Goal: Check status: Check status

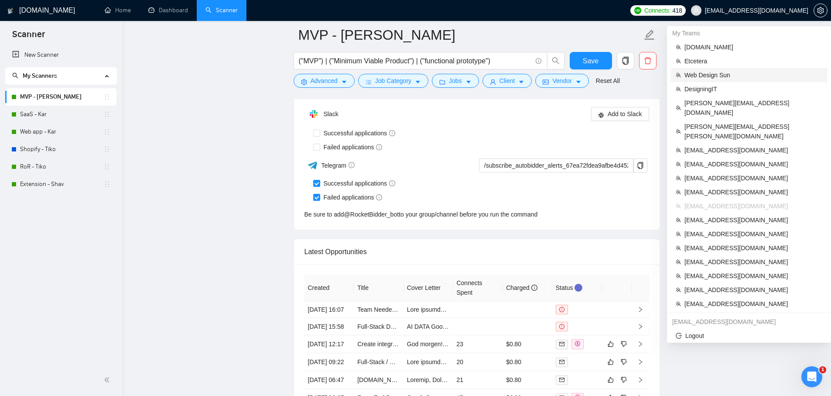
click at [725, 81] on li "Web Design Sun" at bounding box center [748, 75] width 157 height 14
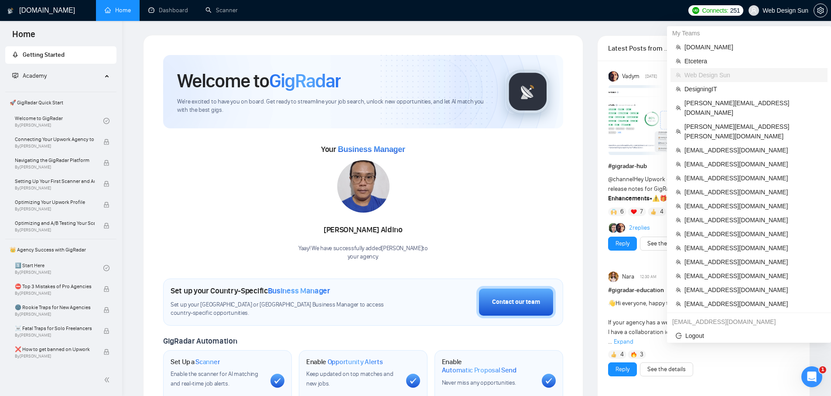
click at [778, 10] on span "Web Design Sun" at bounding box center [785, 10] width 46 height 0
click at [717, 243] on span "[EMAIL_ADDRESS][DOMAIN_NAME]" at bounding box center [753, 248] width 138 height 10
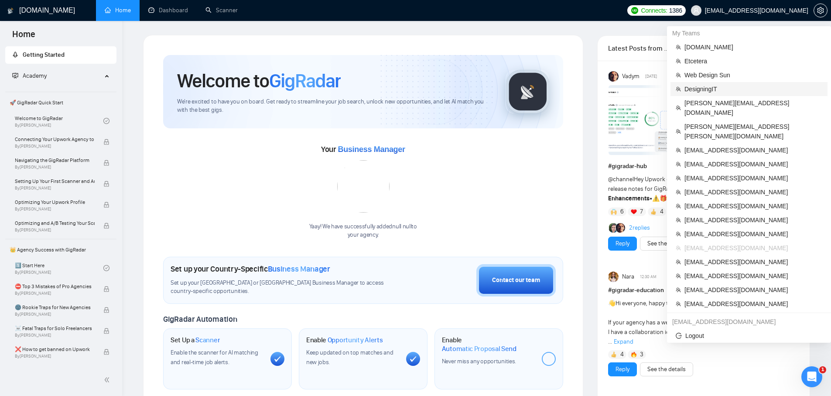
click at [706, 86] on span "DesigningIT" at bounding box center [753, 89] width 138 height 10
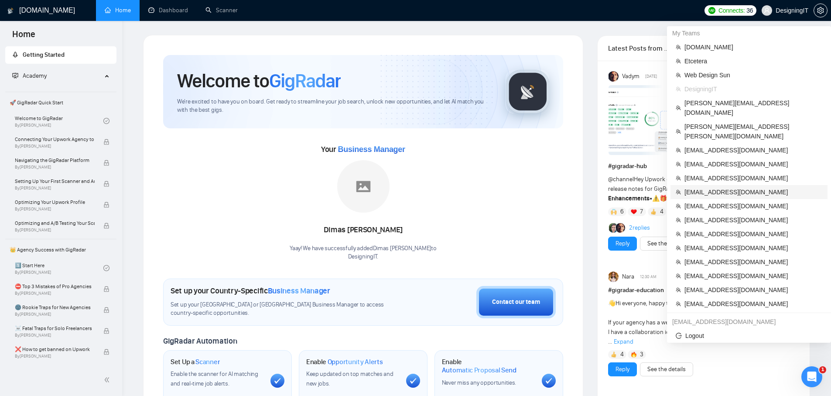
click at [764, 187] on span "[EMAIL_ADDRESS][DOMAIN_NAME]" at bounding box center [753, 192] width 138 height 10
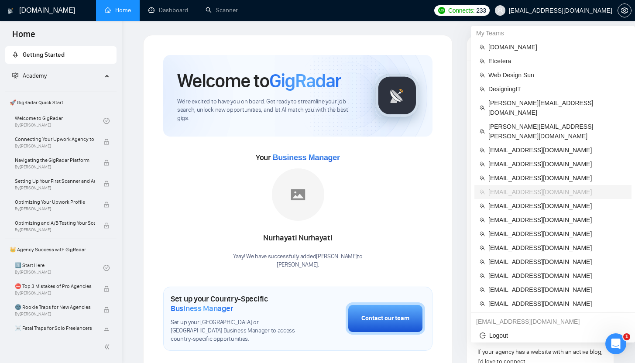
click at [539, 10] on span "[EMAIL_ADDRESS][DOMAIN_NAME]" at bounding box center [560, 10] width 103 height 0
click at [500, 79] on span "Web Design Sun" at bounding box center [557, 75] width 138 height 10
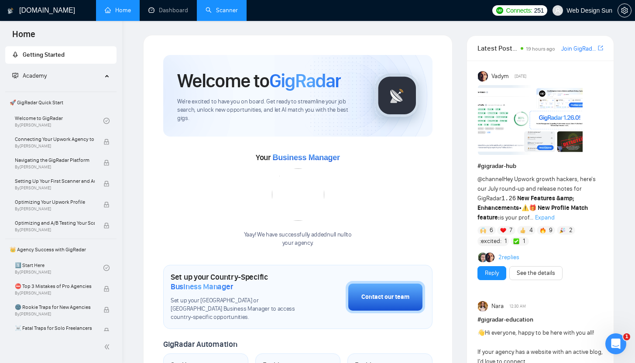
click at [229, 13] on link "Scanner" at bounding box center [221, 10] width 32 height 7
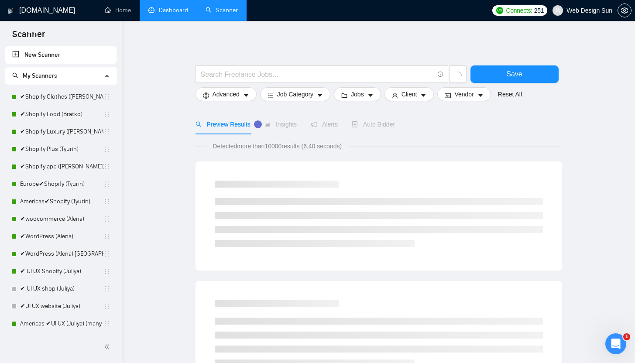
click at [185, 13] on link "Dashboard" at bounding box center [168, 10] width 40 height 7
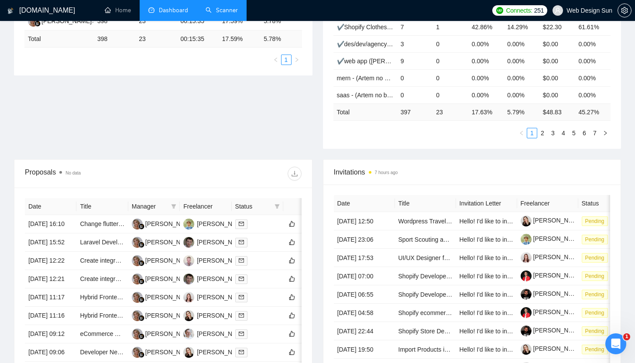
scroll to position [196, 0]
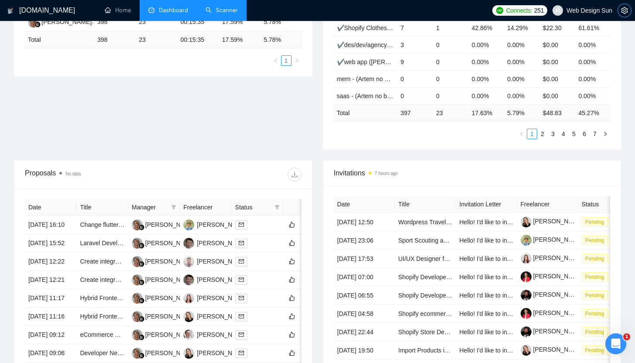
click at [624, 12] on icon "setting" at bounding box center [624, 10] width 7 height 7
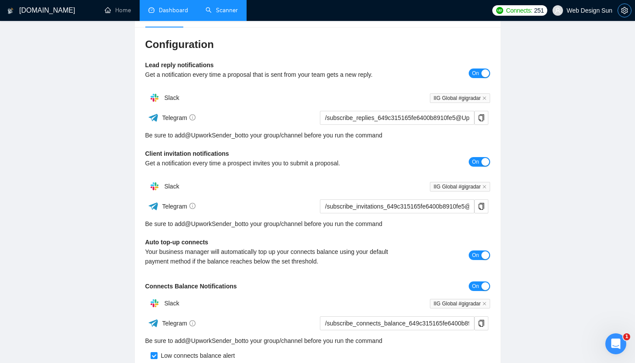
scroll to position [94, 0]
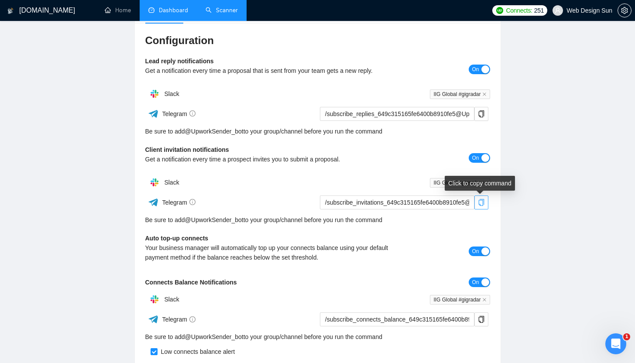
click at [480, 204] on icon "copy" at bounding box center [481, 202] width 6 height 7
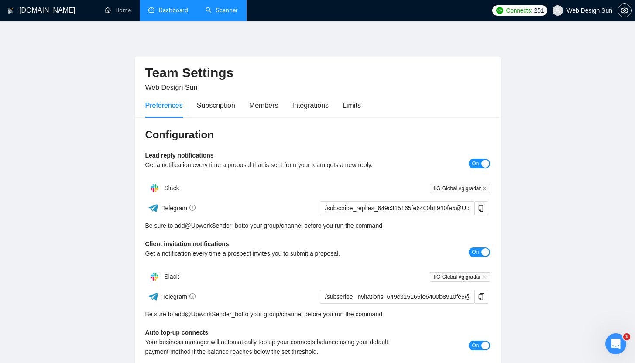
click at [166, 12] on link "Dashboard" at bounding box center [168, 10] width 40 height 7
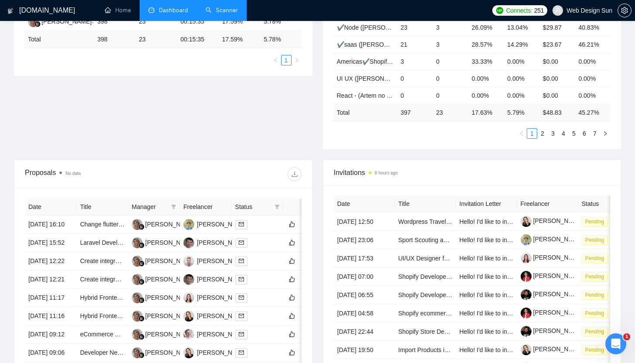
scroll to position [205, 0]
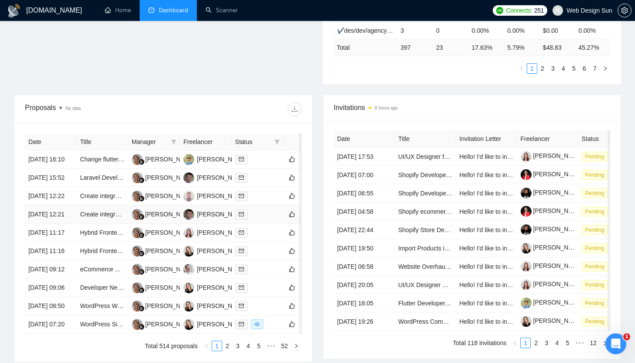
scroll to position [261, 0]
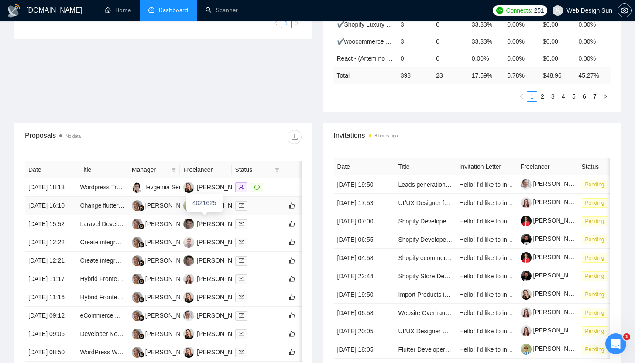
scroll to position [234, 0]
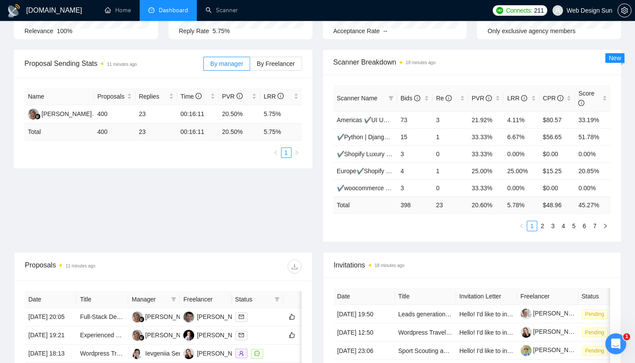
click at [571, 10] on span "Web Design Sun" at bounding box center [589, 10] width 46 height 0
click at [202, 194] on div "Proposal Sending Stats 11 minutes ago By manager By Freelancer Name Proposals R…" at bounding box center [317, 151] width 617 height 202
click at [237, 222] on div "Proposal Sending Stats 12 minutes ago By manager By Freelancer Name Proposals R…" at bounding box center [317, 151] width 617 height 202
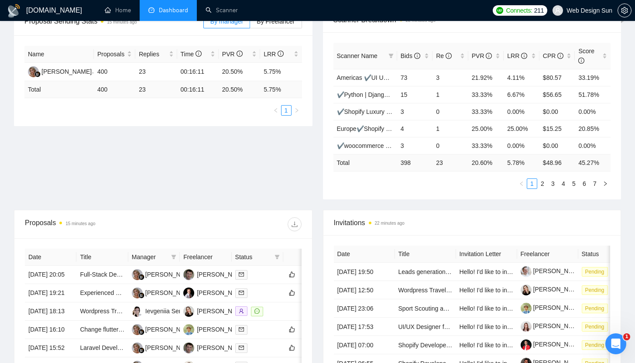
scroll to position [149, 0]
